Goal: Transaction & Acquisition: Purchase product/service

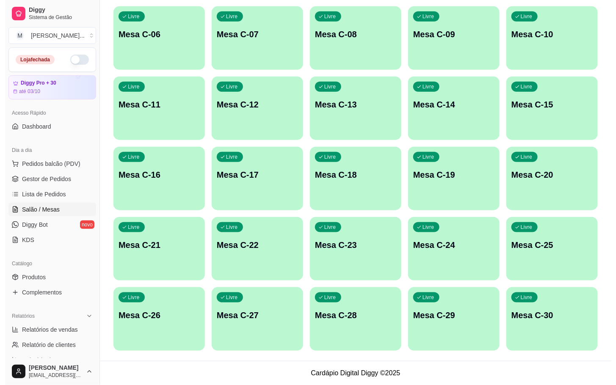
scroll to position [103, 0]
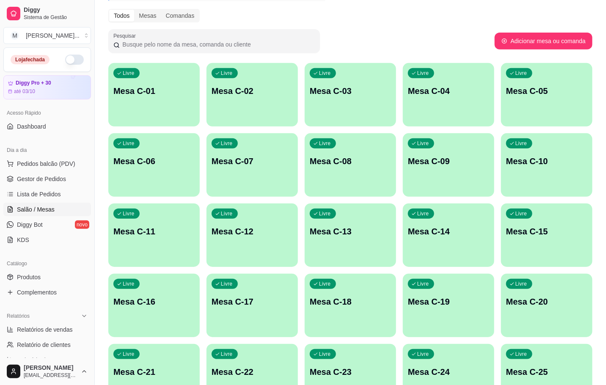
click at [115, 91] on p "Mesa C-01" at bounding box center [153, 91] width 81 height 12
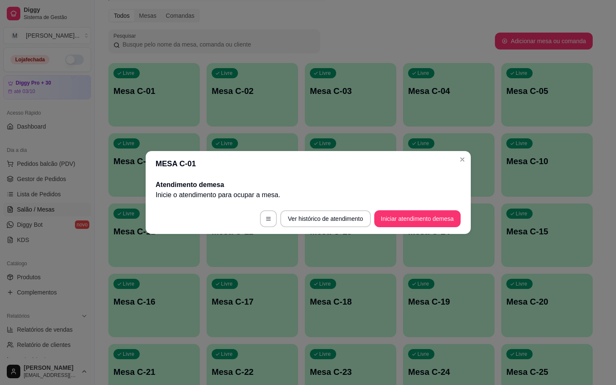
click at [426, 228] on footer "Ver histórico de atendimento Iniciar atendimento de mesa" at bounding box center [308, 219] width 325 height 30
drag, startPoint x: 423, startPoint y: 228, endPoint x: 409, endPoint y: 226, distance: 14.1
click at [423, 227] on footer "Ver histórico de atendimento Iniciar atendimento de mesa" at bounding box center [308, 219] width 325 height 30
click at [405, 224] on button "Iniciar atendimento de mesa" at bounding box center [417, 218] width 86 height 17
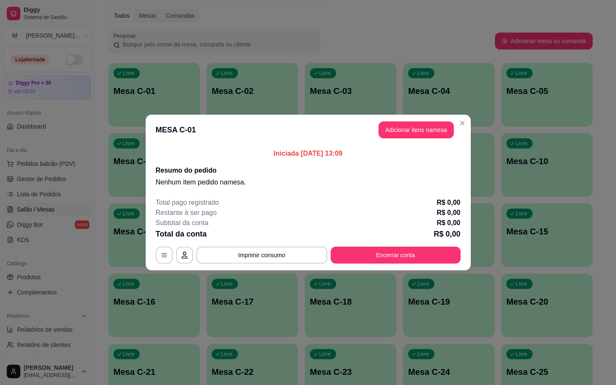
click at [395, 138] on button "Adicionar itens na mesa" at bounding box center [415, 129] width 75 height 17
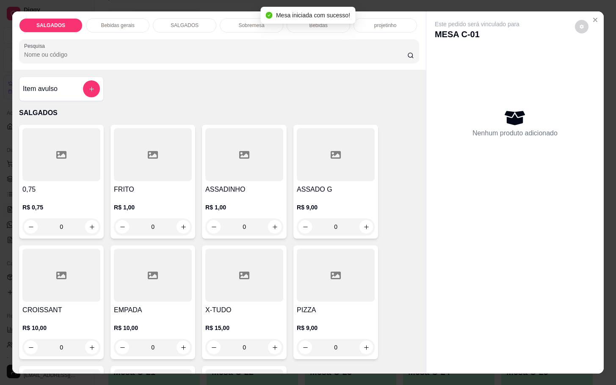
click at [157, 227] on input "0" at bounding box center [152, 226] width 47 height 17
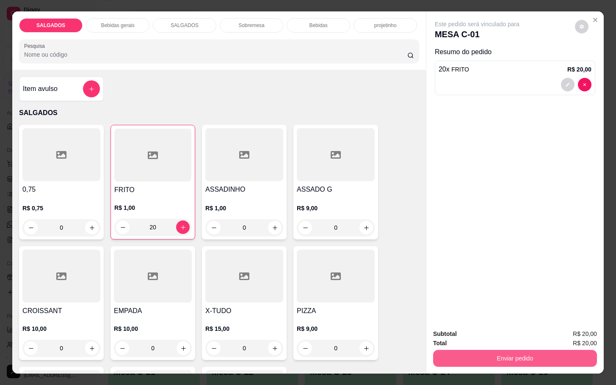
type input "20"
click at [446, 357] on button "Enviar pedido" at bounding box center [515, 358] width 164 height 17
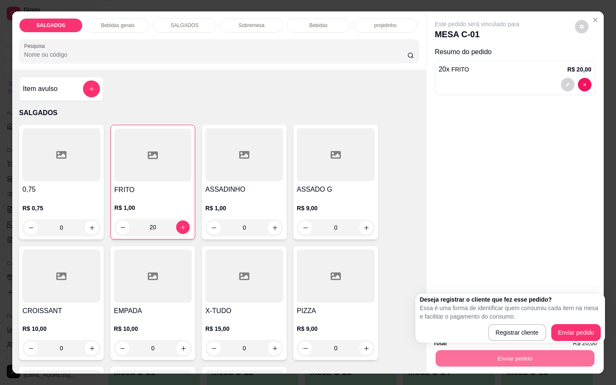
click at [583, 248] on div "Este pedido será vinculado para MESA C-01 Resumo do pedido 20 x FRITO R$ 20,00" at bounding box center [514, 166] width 177 height 311
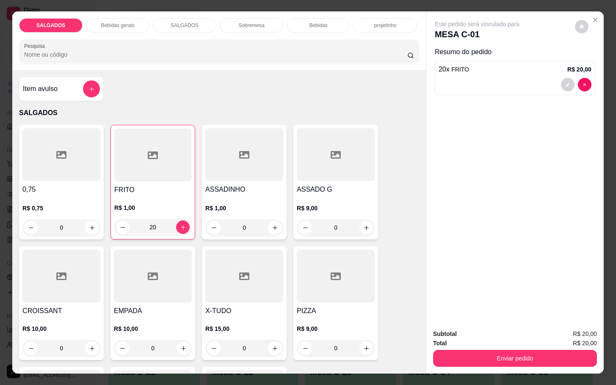
scroll to position [127, 0]
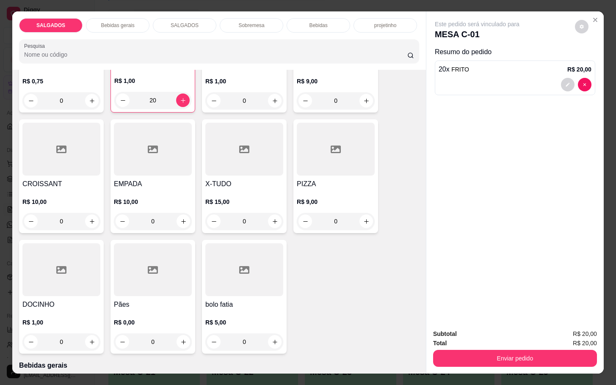
click at [73, 283] on div at bounding box center [61, 269] width 78 height 53
click at [115, 24] on p "Bebidas gerais" at bounding box center [117, 25] width 33 height 7
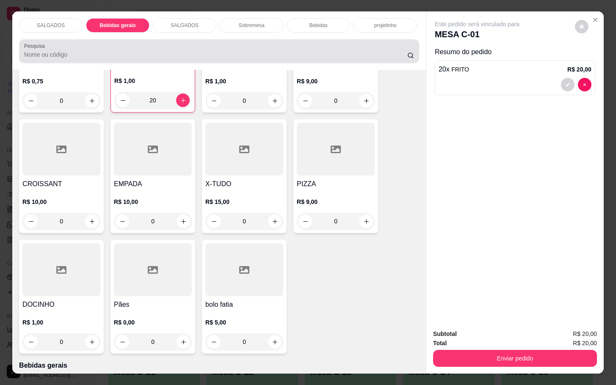
scroll to position [20, 0]
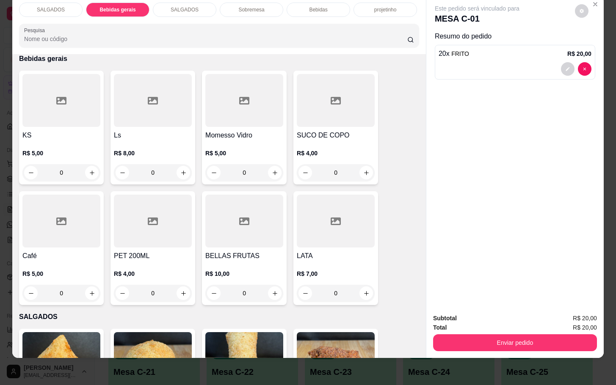
click at [333, 130] on h4 "SUCO DE COPO" at bounding box center [336, 135] width 78 height 10
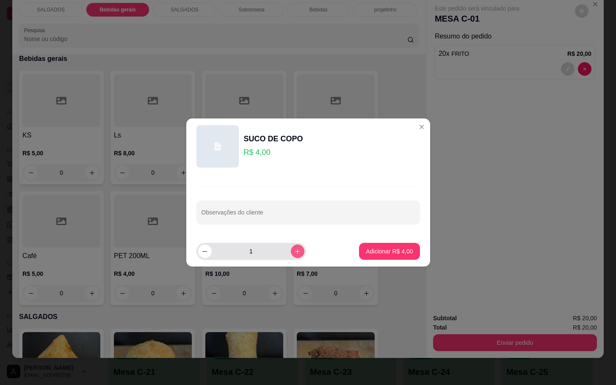
click at [294, 254] on icon "increase-product-quantity" at bounding box center [297, 251] width 6 height 6
type input "2"
click at [378, 251] on p "Adicionar R$ 8,00" at bounding box center [390, 251] width 46 height 8
type input "2"
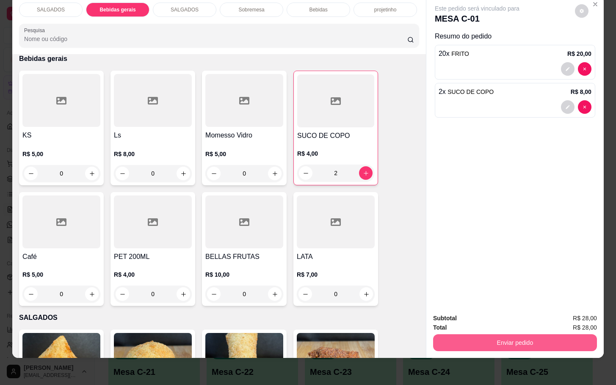
click at [468, 334] on button "Enviar pedido" at bounding box center [515, 342] width 164 height 17
click at [589, 310] on button "Enviar pedido" at bounding box center [573, 313] width 47 height 16
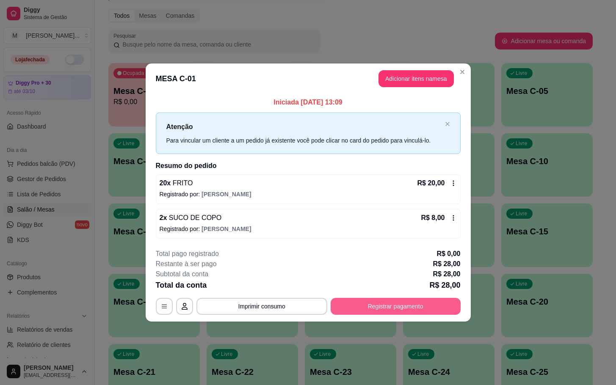
click at [427, 300] on button "Registrar pagamento" at bounding box center [396, 306] width 130 height 17
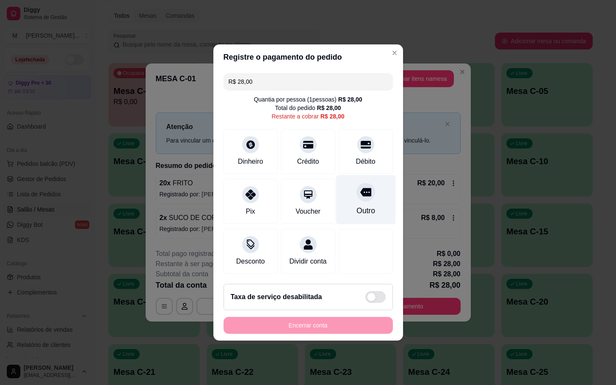
click at [366, 198] on div "Outro" at bounding box center [366, 200] width 60 height 50
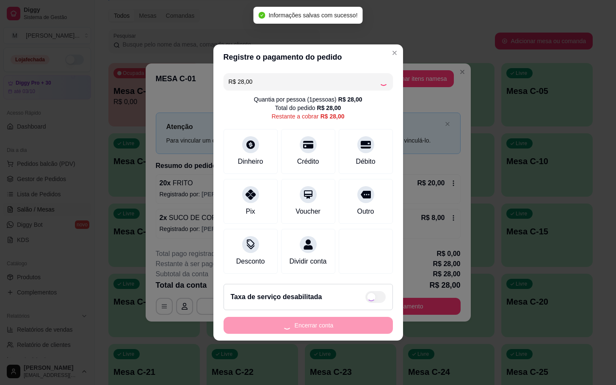
type input "R$ 0,00"
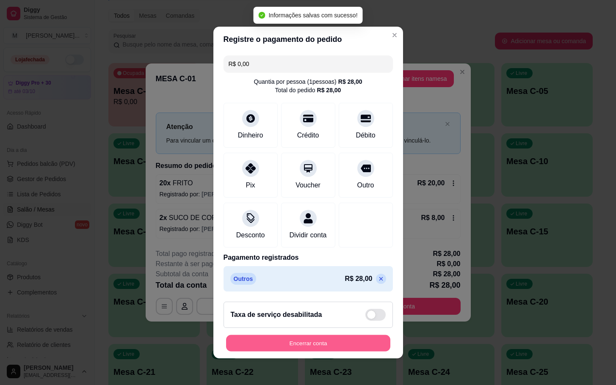
click at [338, 342] on button "Encerrar conta" at bounding box center [308, 343] width 164 height 17
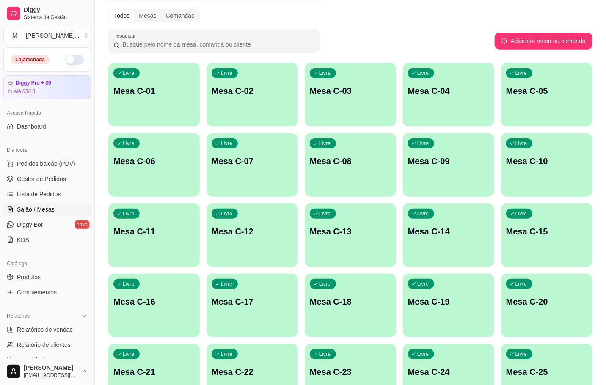
click at [319, 187] on div "button" at bounding box center [350, 192] width 91 height 10
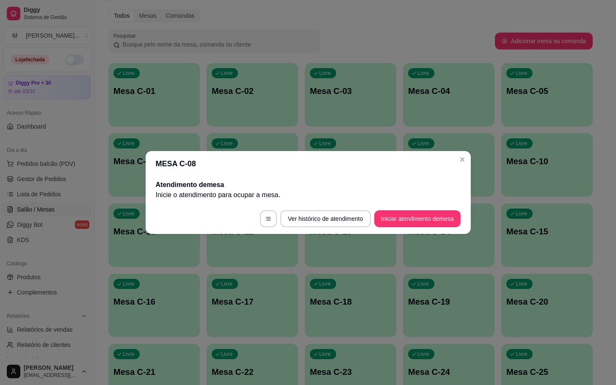
click at [427, 209] on footer "Ver histórico de atendimento Iniciar atendimento de mesa" at bounding box center [308, 219] width 325 height 30
click at [427, 217] on button "Iniciar atendimento de mesa" at bounding box center [417, 219] width 84 height 17
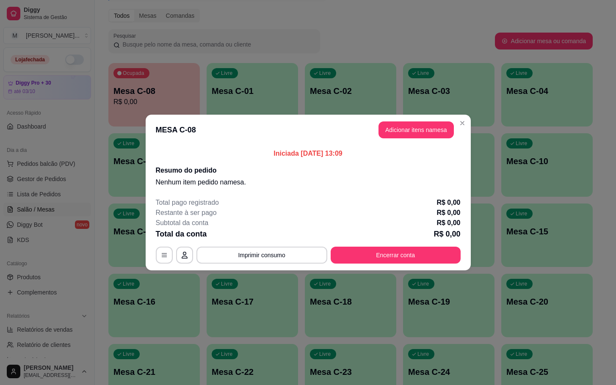
click at [417, 120] on header "MESA C-08 Adicionar itens na mesa" at bounding box center [308, 130] width 325 height 30
click at [417, 137] on button "Adicionar itens na mesa" at bounding box center [415, 129] width 75 height 17
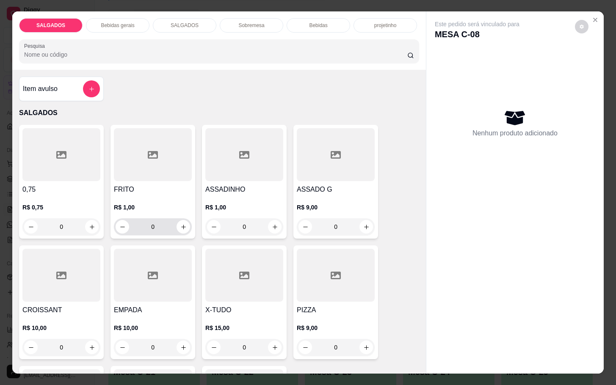
click at [166, 220] on input "0" at bounding box center [152, 226] width 47 height 17
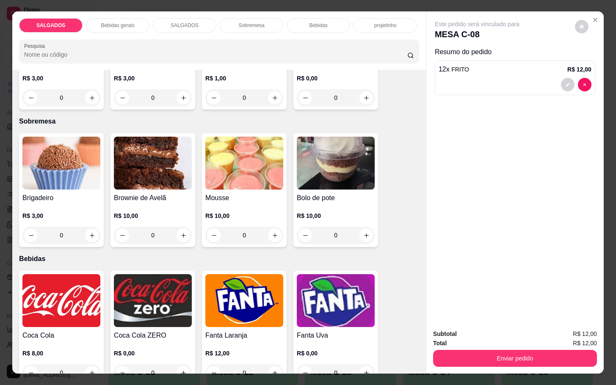
scroll to position [1460, 0]
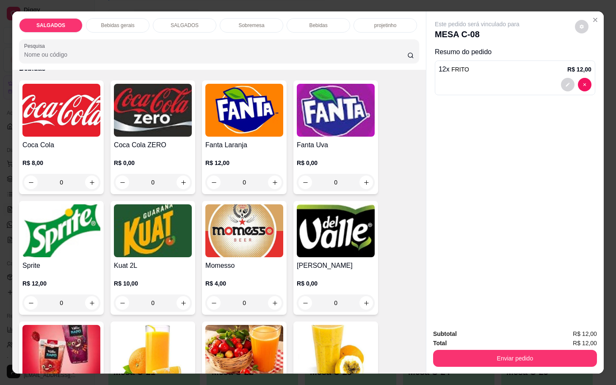
type input "12"
click at [256, 266] on h4 "Momesso" at bounding box center [244, 266] width 78 height 10
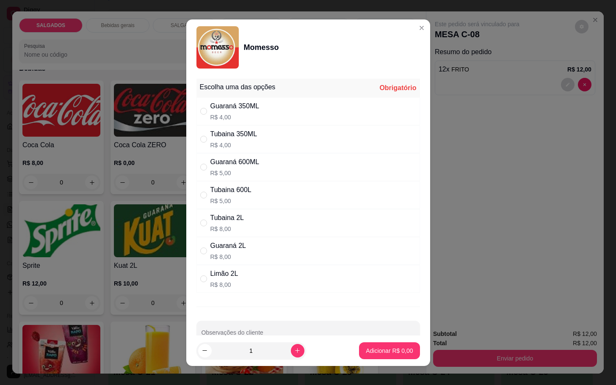
click at [232, 132] on div "Tubaina 350ML" at bounding box center [233, 134] width 47 height 10
radio input "true"
click at [364, 346] on button "Adicionar R$ 4,00" at bounding box center [389, 350] width 59 height 17
type input "1"
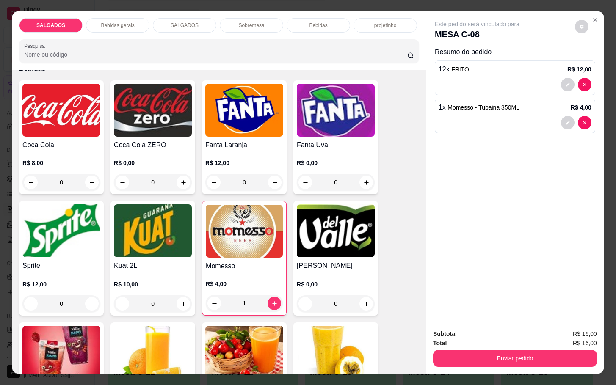
click at [463, 339] on div "Total R$ 16,00" at bounding box center [515, 343] width 164 height 9
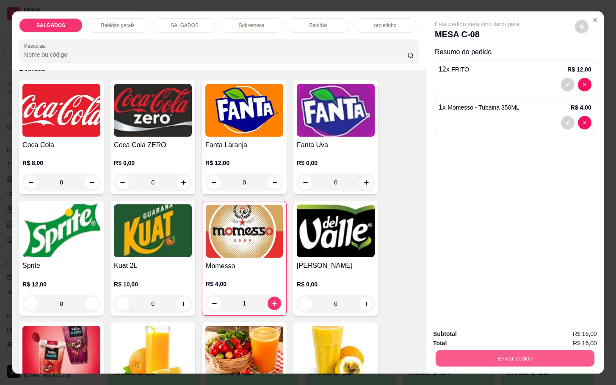
click at [472, 355] on button "Enviar pedido" at bounding box center [515, 358] width 159 height 17
click at [580, 333] on button "Enviar pedido" at bounding box center [573, 333] width 48 height 16
